Goal: Ask a question

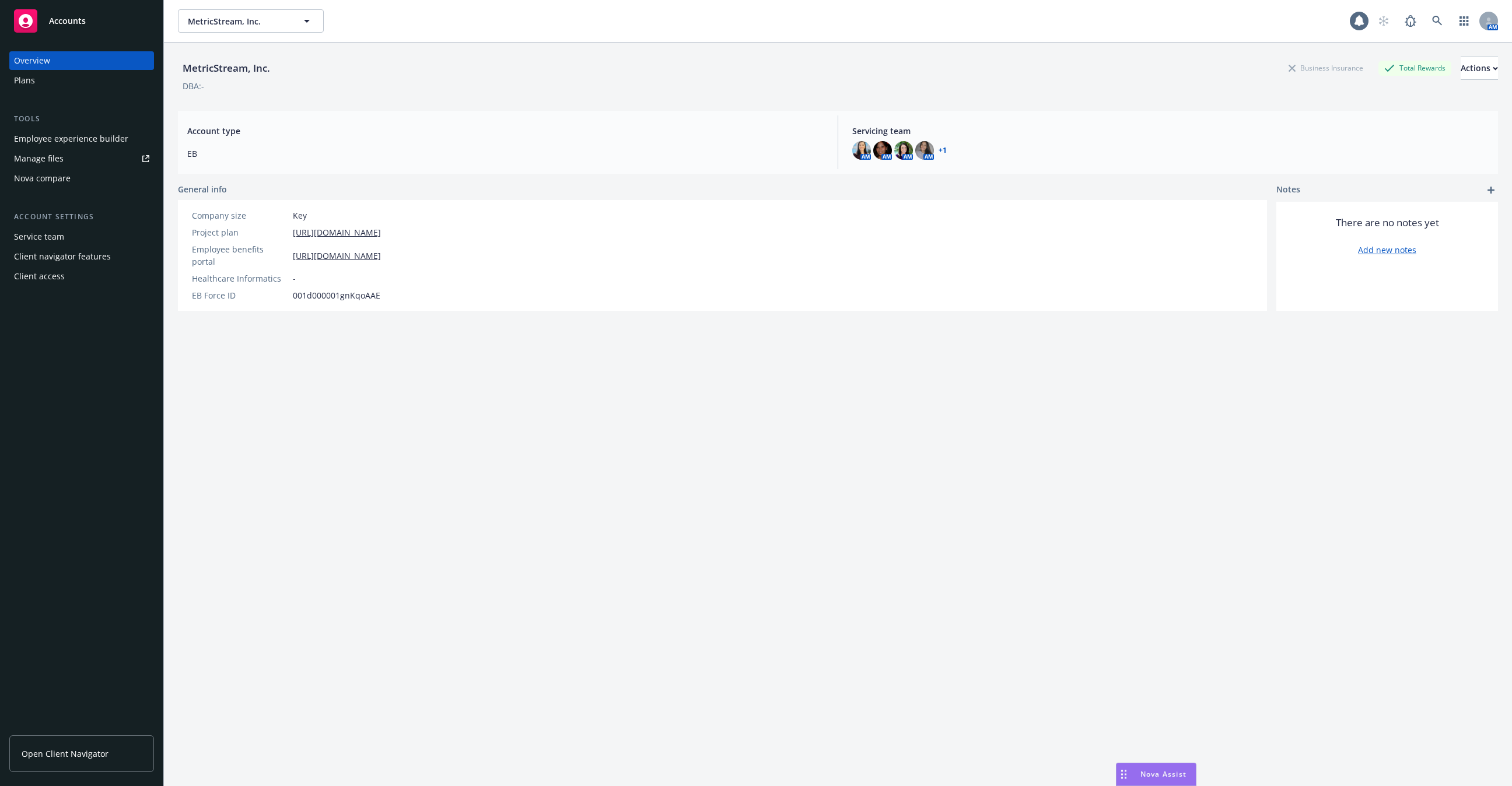
click at [1168, 760] on div "MetricStream, Inc. Business Insurance Total Rewards Actions DBA: - Account type…" at bounding box center [838, 428] width 1320 height 772
click at [1165, 768] on div "Nova Assist" at bounding box center [1156, 774] width 79 height 22
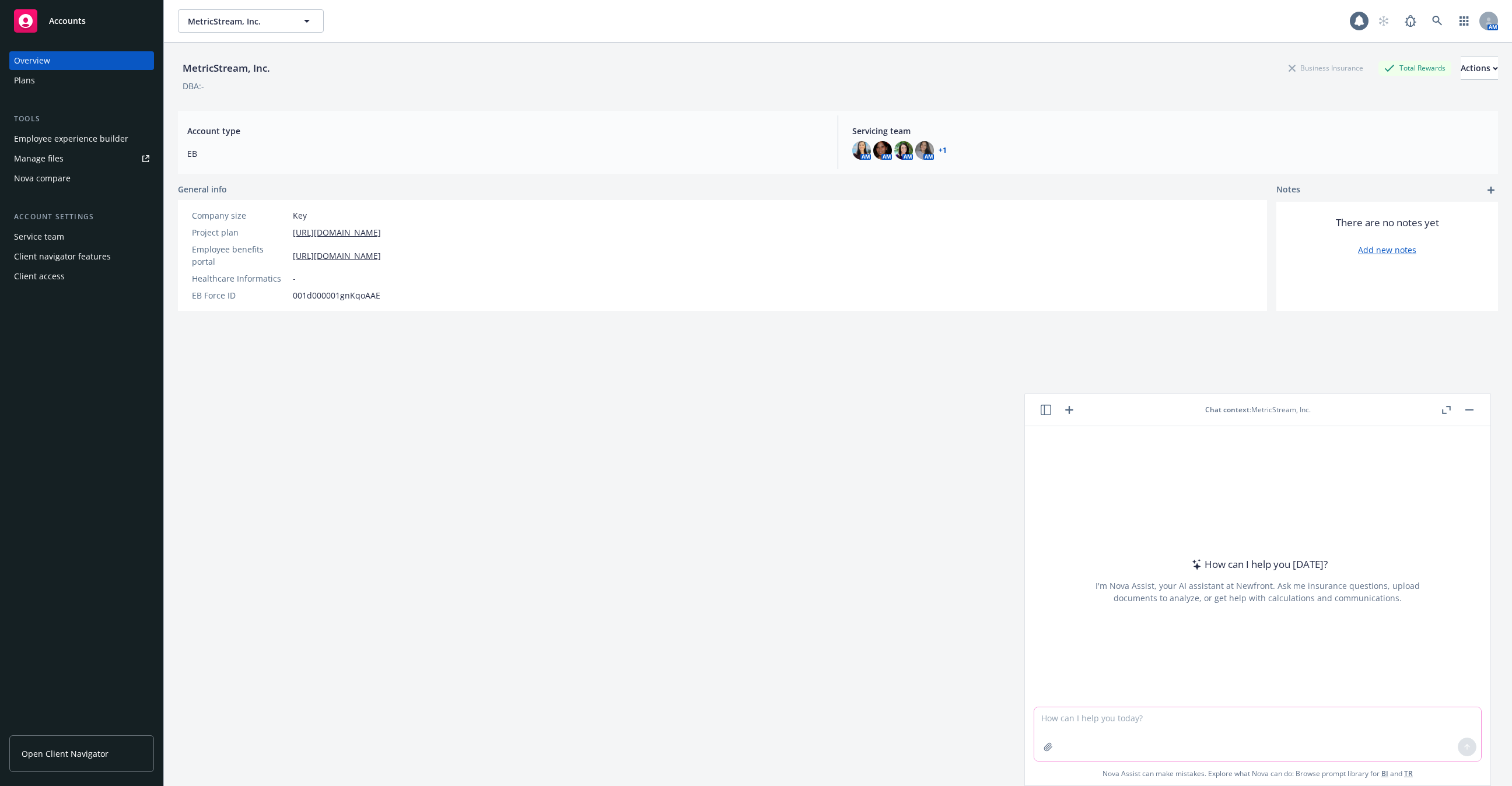
click at [1130, 725] on textarea at bounding box center [1257, 733] width 447 height 53
click at [1436, 18] on icon at bounding box center [1438, 21] width 11 height 11
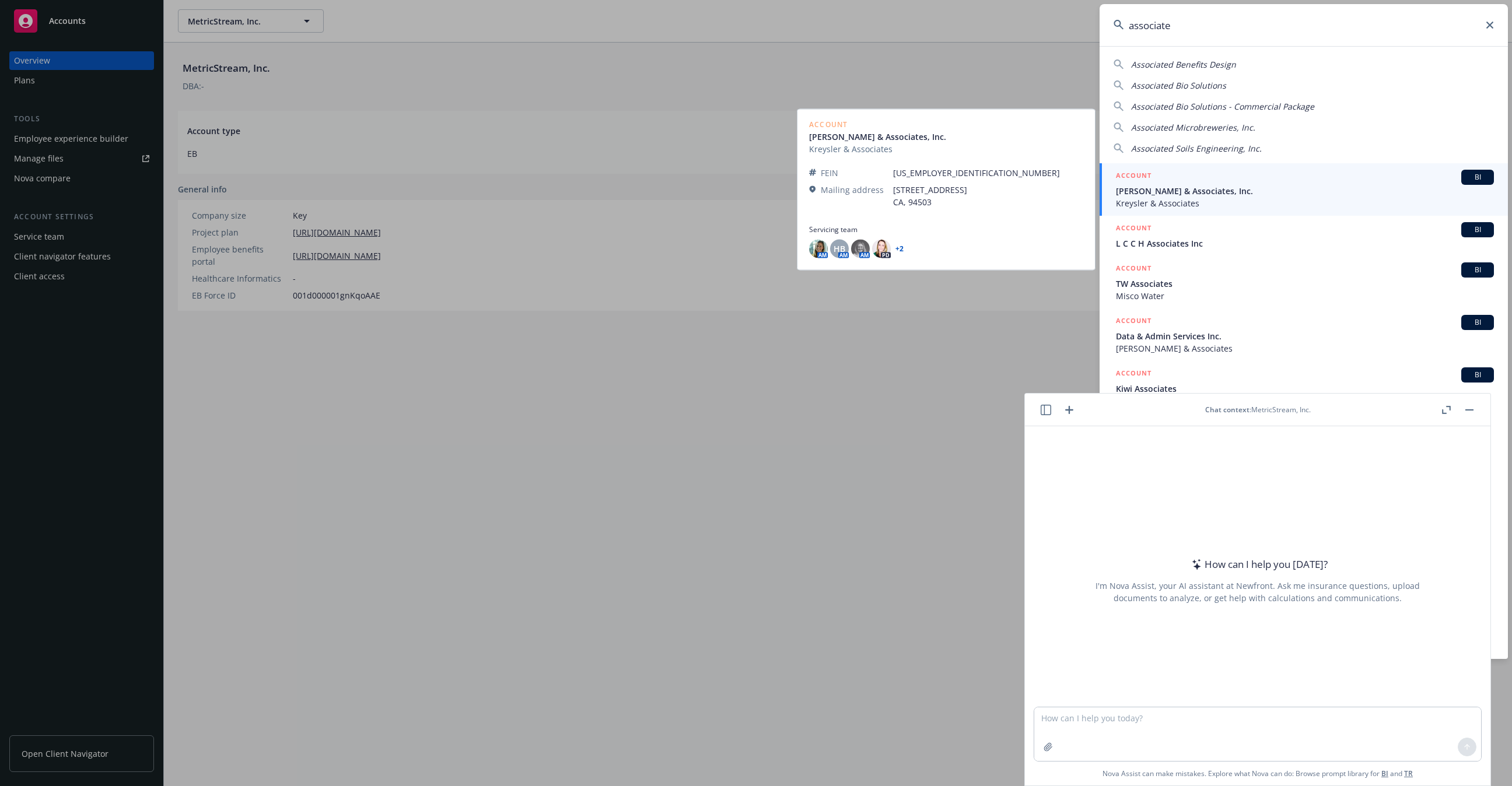
type input "associated"
click at [1151, 195] on span "[PERSON_NAME] & Associates, Inc." at bounding box center [1305, 191] width 378 height 12
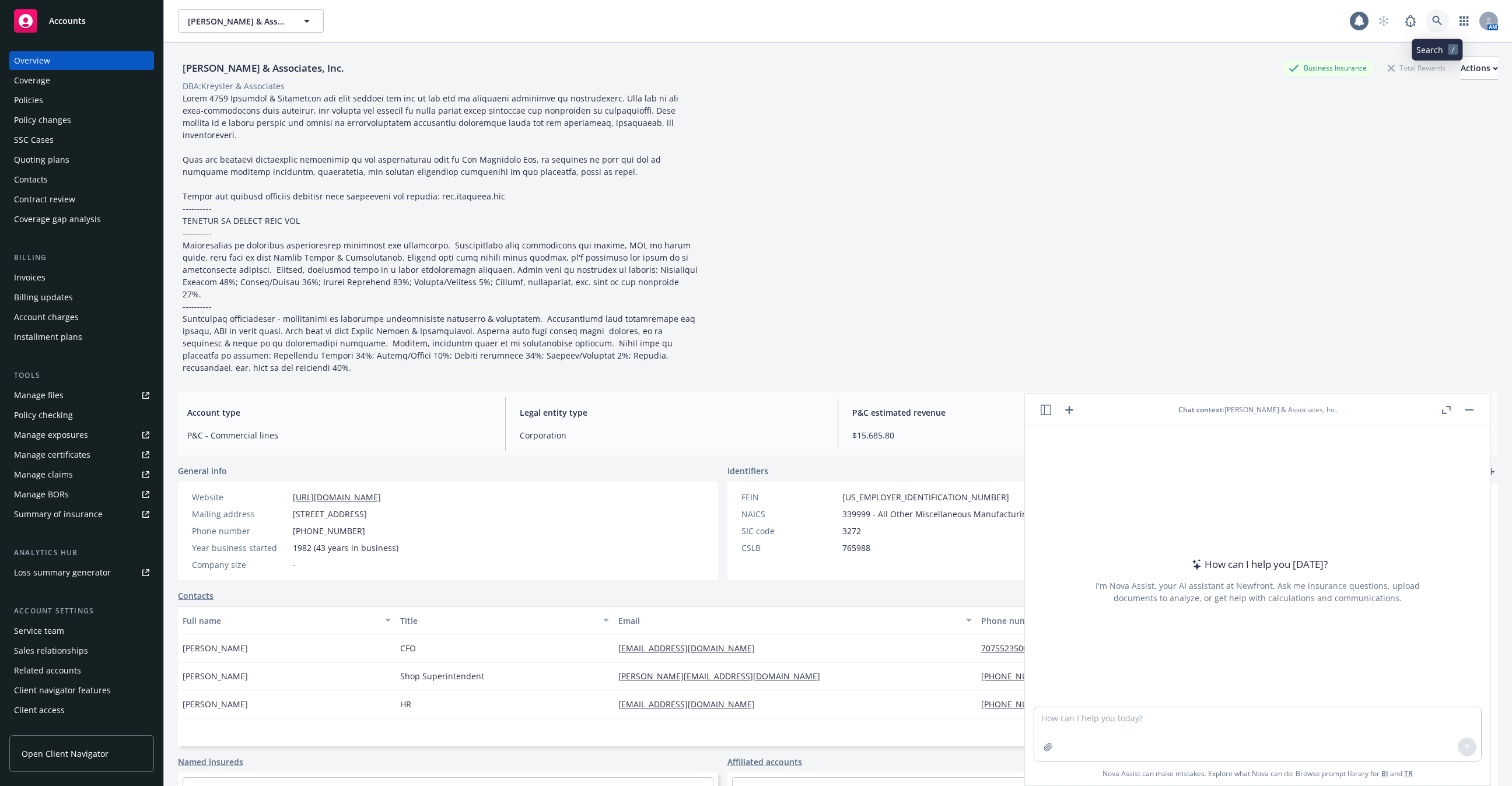
click at [1434, 22] on icon at bounding box center [1437, 20] width 10 height 10
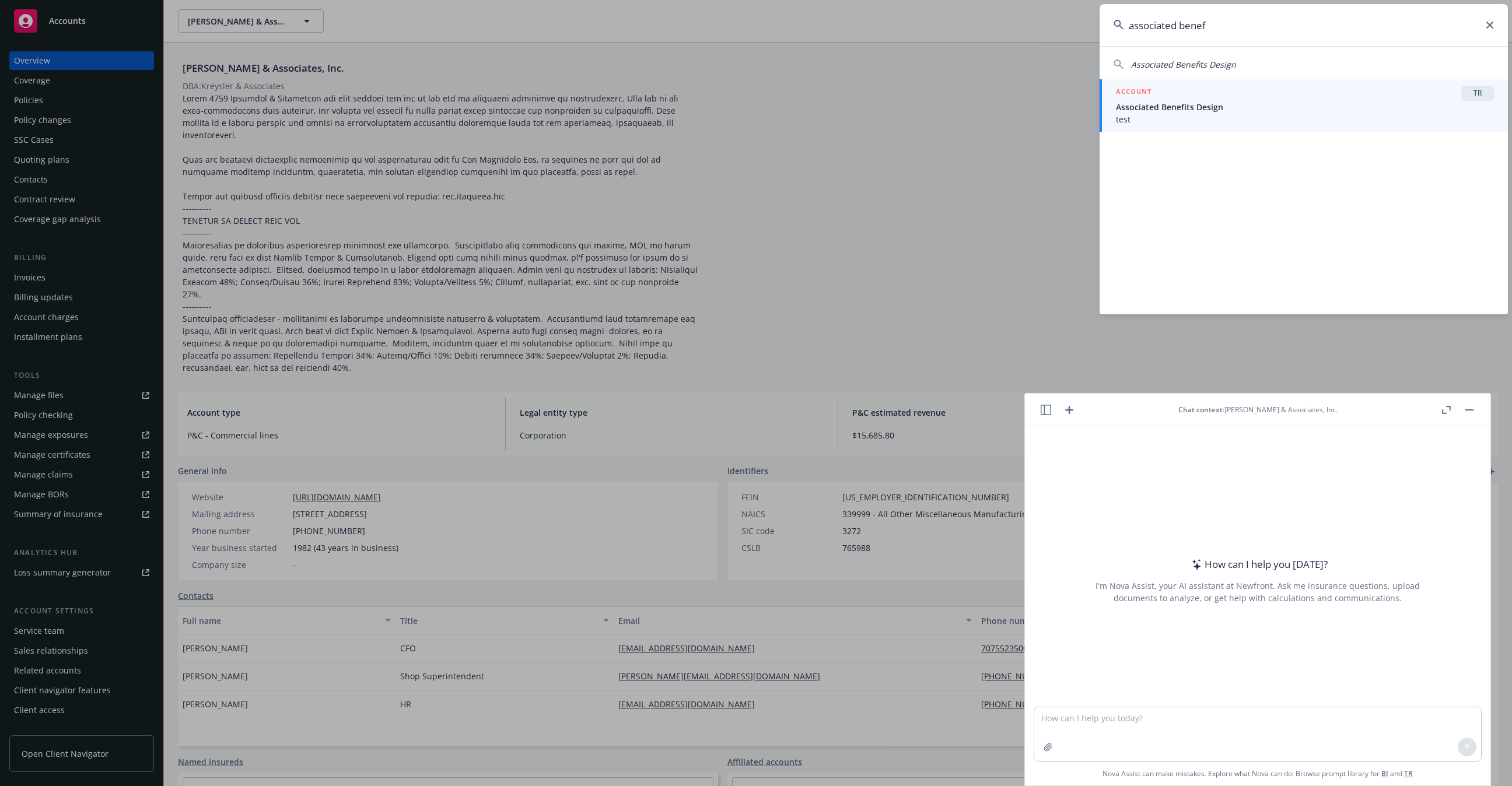
type input "associated benef"
click at [1331, 93] on div "ACCOUNT TR" at bounding box center [1305, 93] width 378 height 15
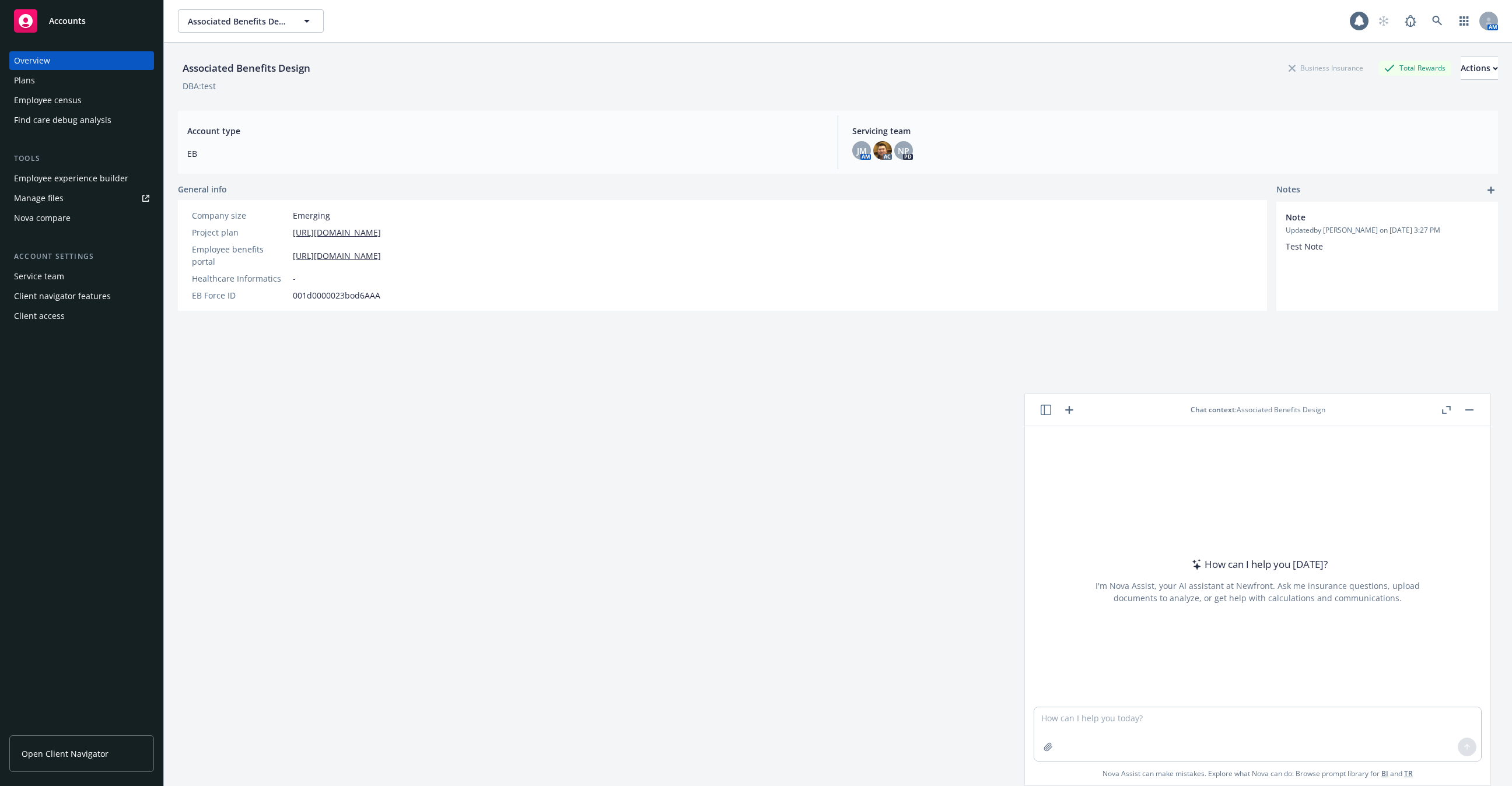
click at [102, 175] on div "Employee experience builder" at bounding box center [71, 178] width 114 height 19
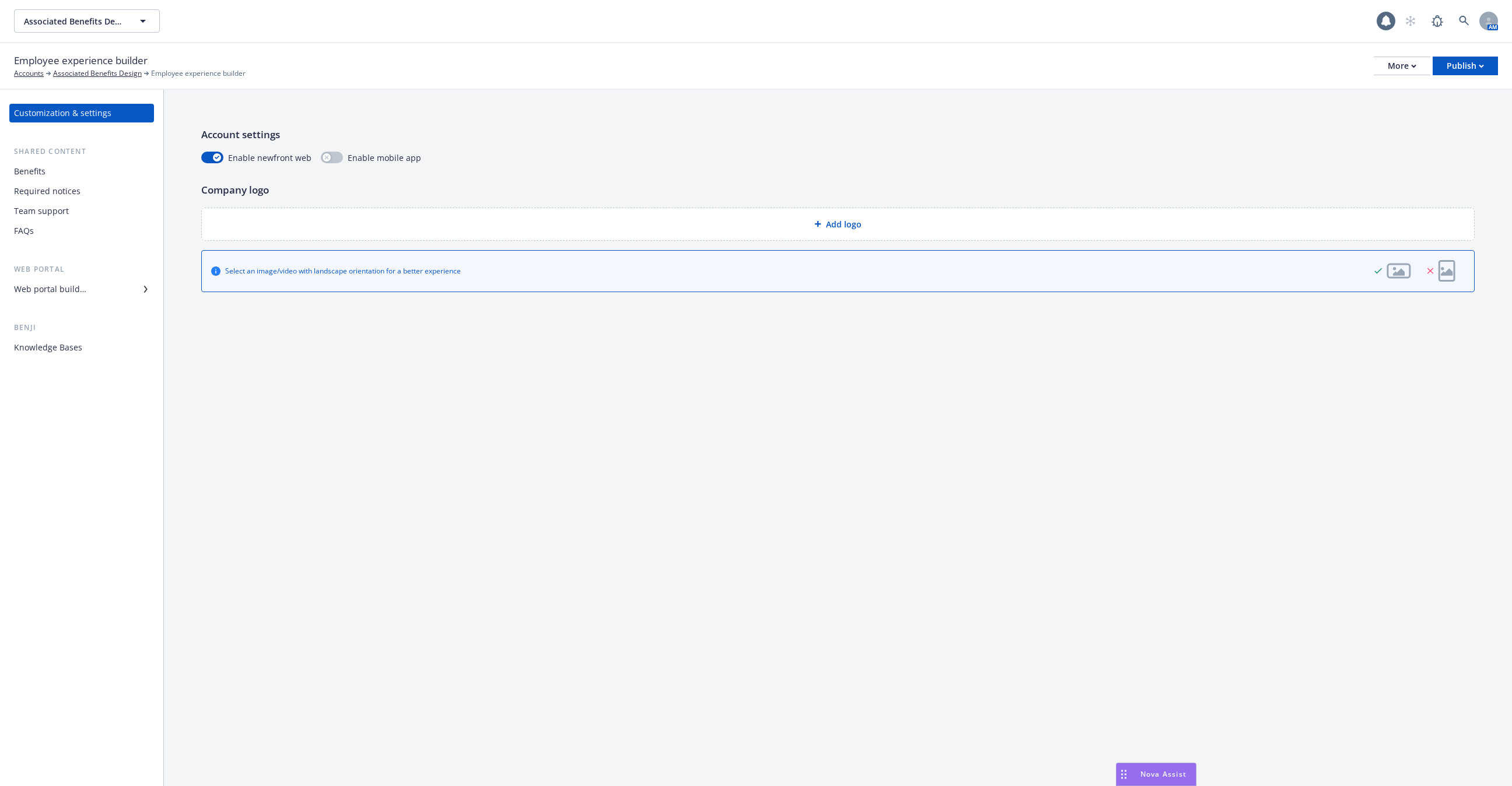
click at [1158, 775] on span "Nova Assist" at bounding box center [1163, 774] width 46 height 10
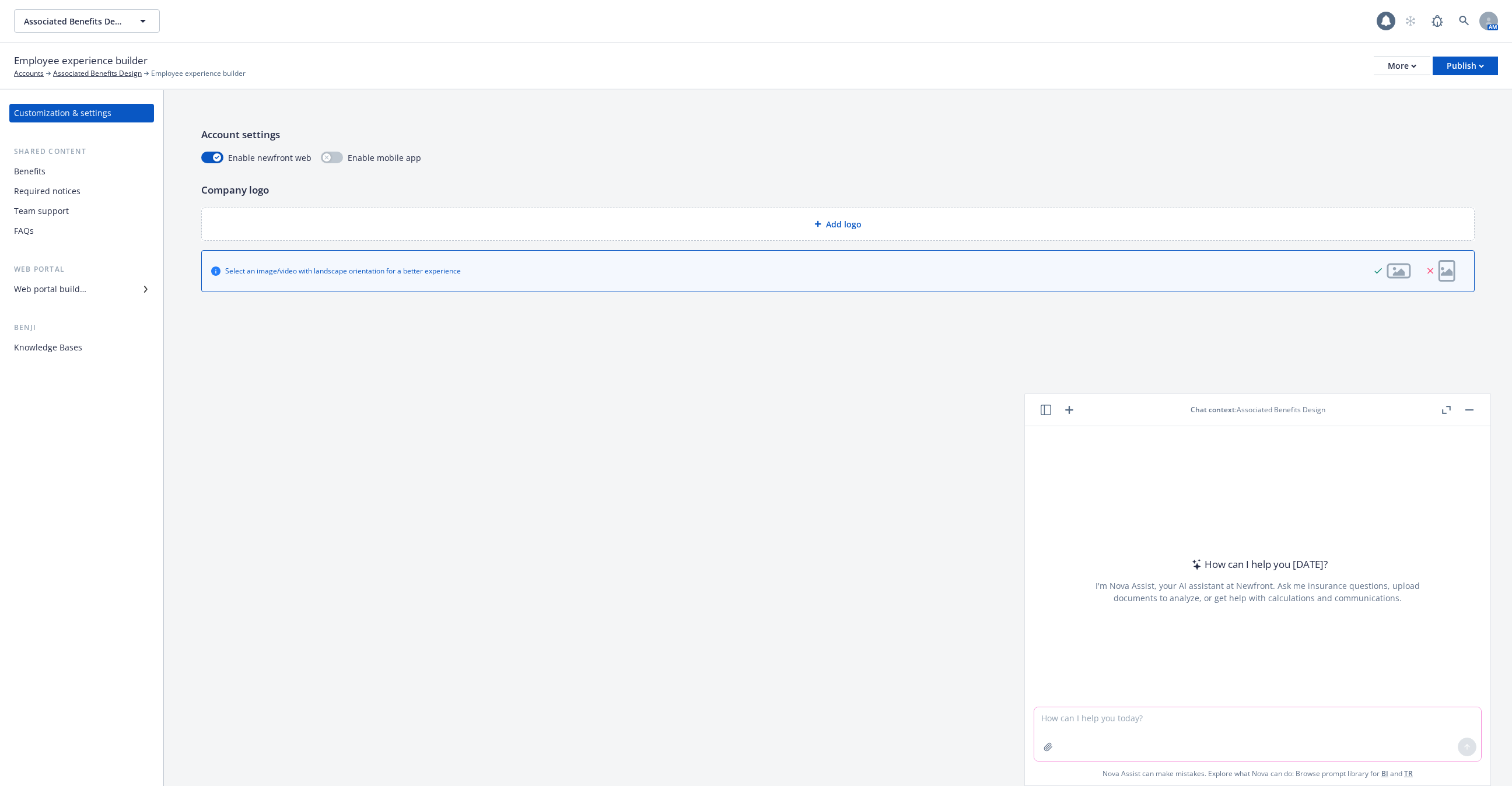
click at [1130, 726] on textarea at bounding box center [1257, 733] width 447 height 53
click at [1051, 406] on icon "button" at bounding box center [1046, 410] width 11 height 11
click at [944, 530] on p "Current account" at bounding box center [932, 527] width 56 height 10
click at [1083, 712] on textarea at bounding box center [1257, 733] width 447 height 53
type textarea "What medical plans are available?"
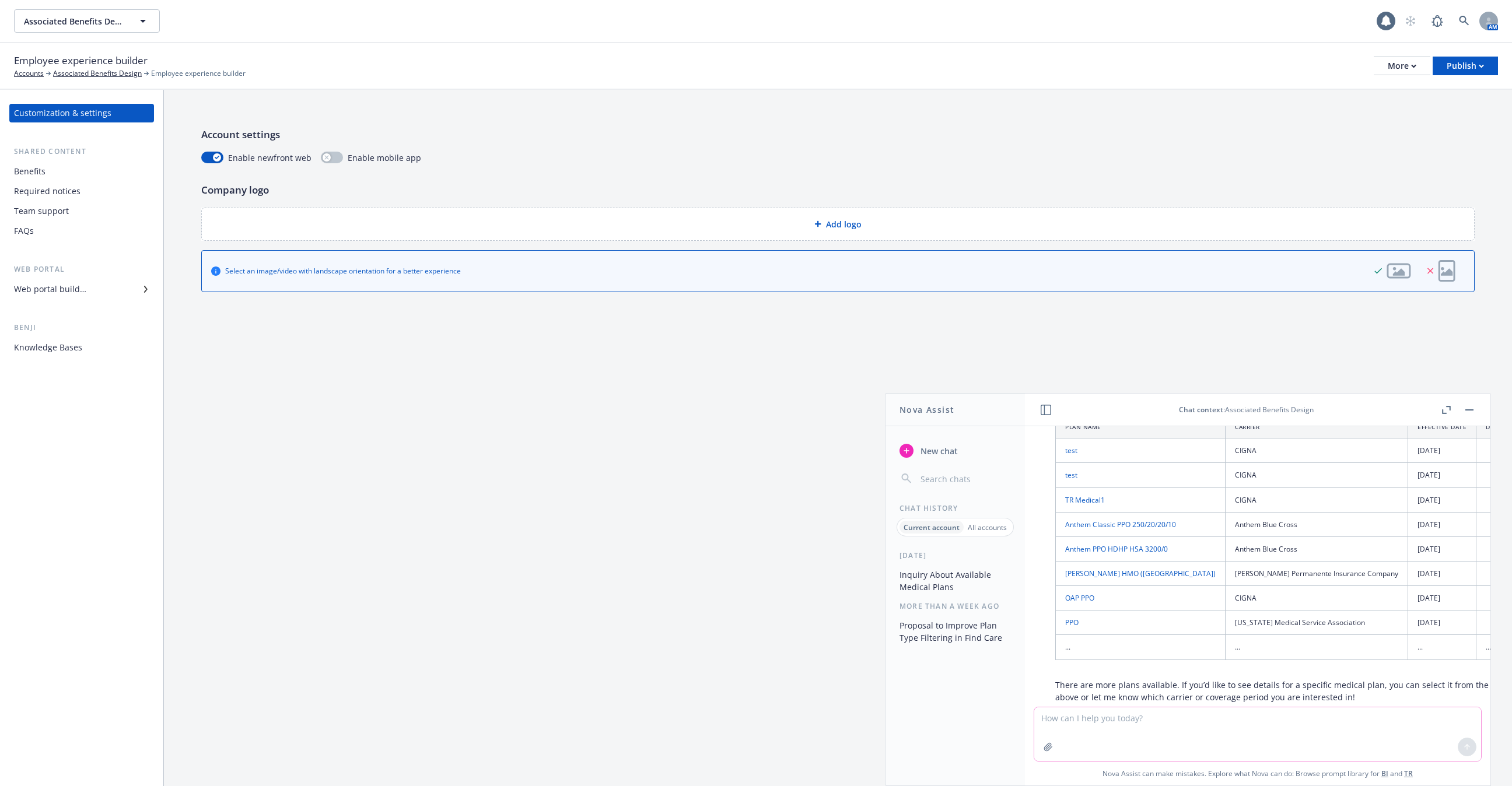
scroll to position [117, 0]
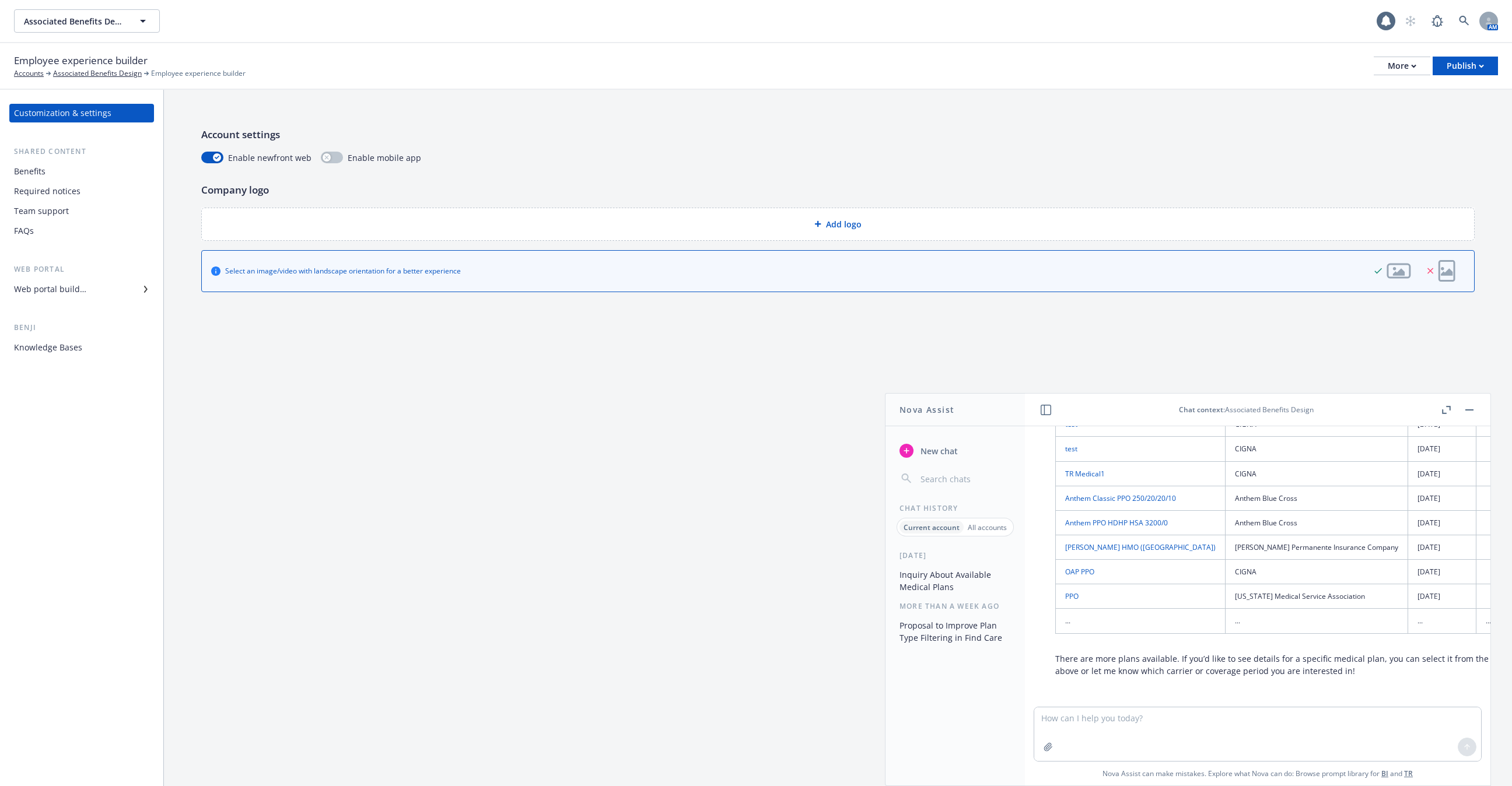
click at [987, 529] on p "All accounts" at bounding box center [988, 527] width 39 height 10
